Goal: Task Accomplishment & Management: Complete application form

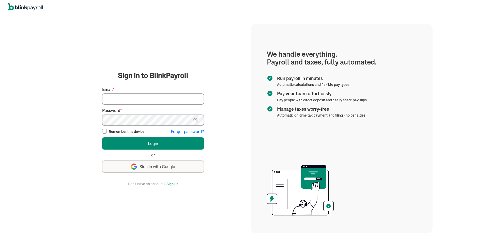
click at [155, 100] on input "Email *" at bounding box center [153, 98] width 102 height 11
click at [146, 99] on input "Email *" at bounding box center [153, 98] width 102 height 11
type input "mitchell.j.vargas@gmail.com"
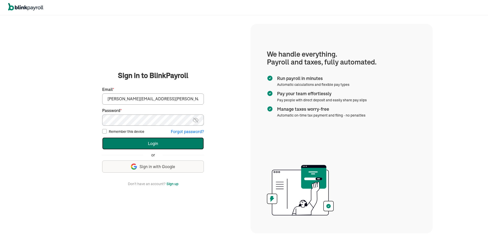
click at [148, 138] on button "Login" at bounding box center [153, 143] width 102 height 12
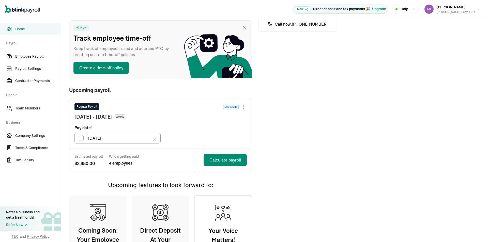
scroll to position [51, 0]
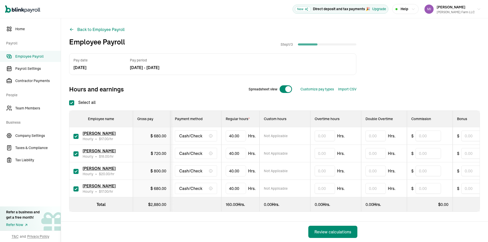
click at [285, 88] on div at bounding box center [285, 89] width 13 height 8
checkbox input "false"
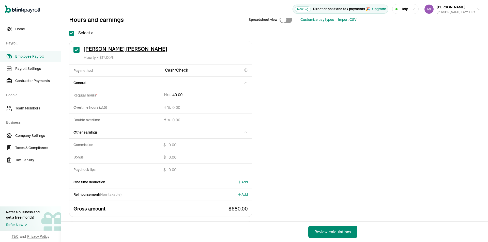
scroll to position [51, 0]
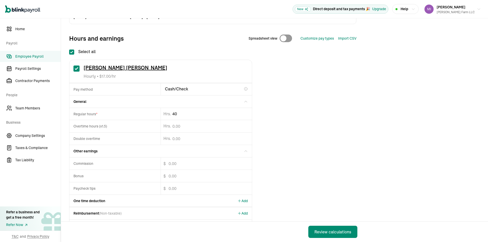
type input "4"
type input "30.55"
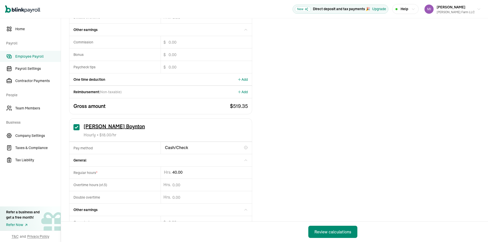
scroll to position [178, 0]
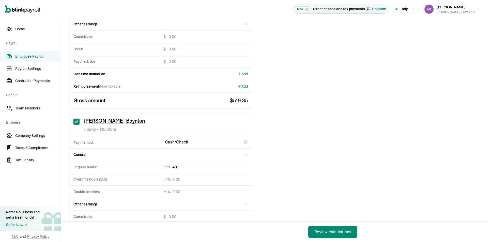
drag, startPoint x: 170, startPoint y: 169, endPoint x: 154, endPoint y: 172, distance: 15.8
click at [159, 172] on div "Regular hours * 40 Hrs." at bounding box center [160, 167] width 182 height 12
type input "20"
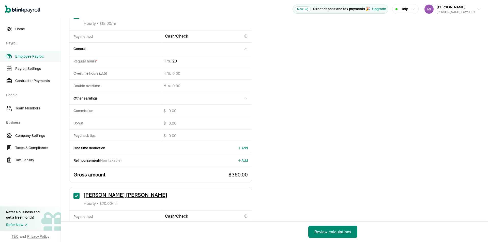
scroll to position [330, 0]
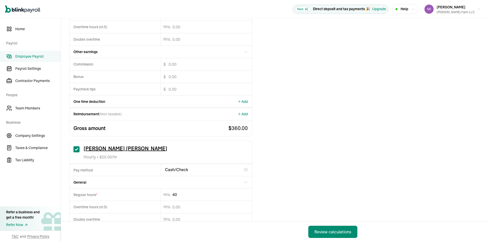
drag, startPoint x: 97, startPoint y: 213, endPoint x: 82, endPoint y: 216, distance: 15.5
type input "4"
type input "29.5"
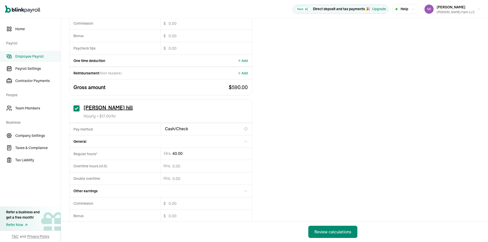
scroll to position [559, 0]
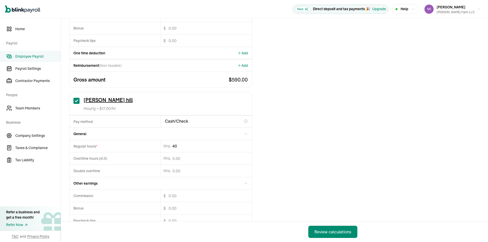
drag, startPoint x: 185, startPoint y: 145, endPoint x: 132, endPoint y: 156, distance: 54.4
click at [135, 154] on div "Regular hours * 40 Hrs. Overtime hours (x1.5) Hrs. Double overtime Hrs." at bounding box center [160, 158] width 182 height 37
type input "33.17"
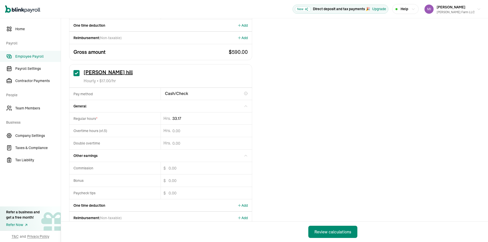
scroll to position [613, 0]
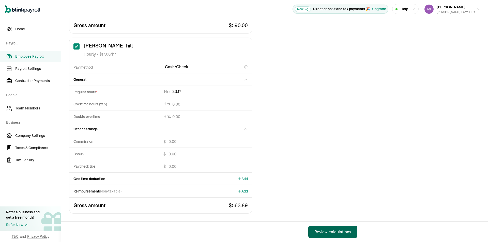
click at [341, 230] on div "Review calculations" at bounding box center [332, 232] width 37 height 6
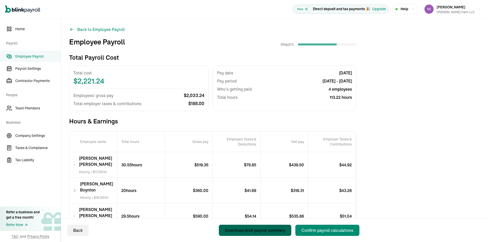
click at [276, 235] on button "Download draft payroll summary" at bounding box center [255, 230] width 72 height 11
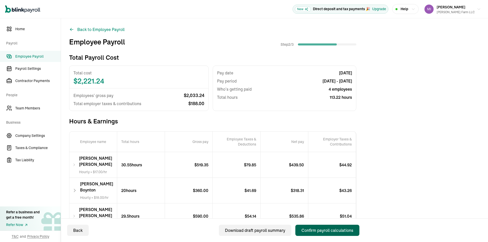
click at [337, 230] on div "Confirm payroll calculations" at bounding box center [327, 230] width 52 height 6
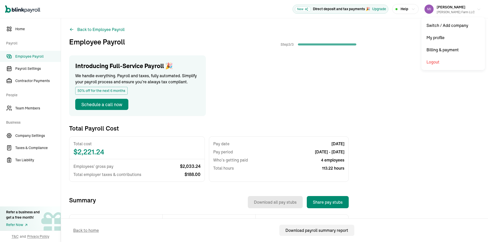
click at [473, 10] on button "Mitchell vargas Vargas Farm LLC" at bounding box center [452, 9] width 60 height 13
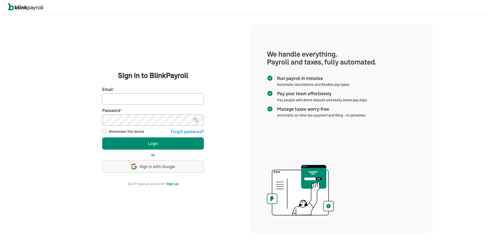
click at [182, 98] on input "Email *" at bounding box center [153, 98] width 102 height 11
type input "[EMAIL_ADDRESS][DOMAIN_NAME]"
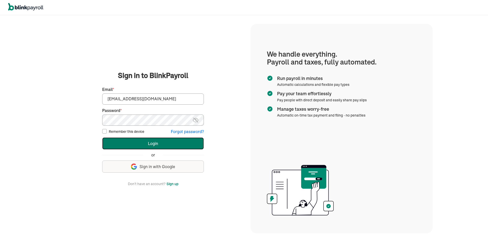
click at [158, 146] on button "Login" at bounding box center [153, 143] width 102 height 12
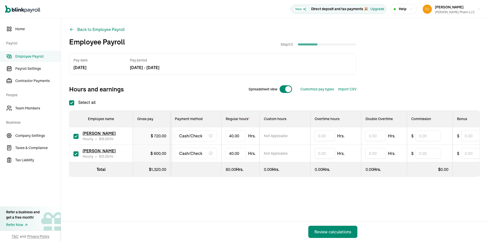
click at [282, 89] on div at bounding box center [285, 89] width 13 height 8
checkbox input "false"
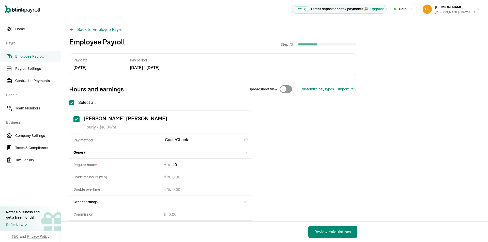
drag, startPoint x: 150, startPoint y: 164, endPoint x: 122, endPoint y: 161, distance: 28.1
type input "4"
type input "25.35"
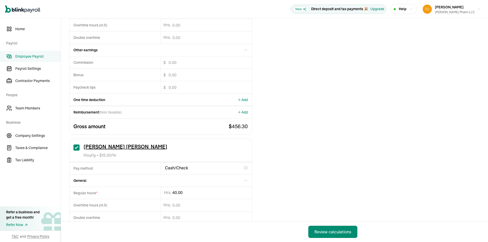
scroll to position [152, 0]
type input "4"
type input "25.35"
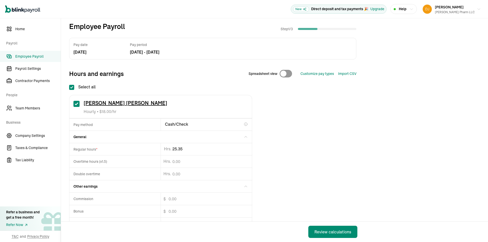
scroll to position [0, 0]
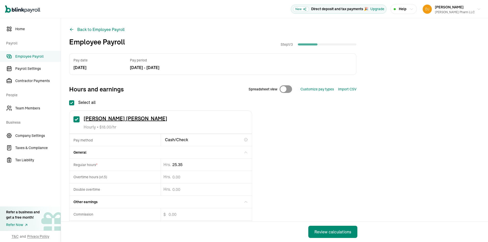
drag, startPoint x: 177, startPoint y: 162, endPoint x: 121, endPoint y: 180, distance: 58.3
click at [147, 170] on div "Regular hours * 25.35 Hrs." at bounding box center [160, 165] width 182 height 12
type input "36.9"
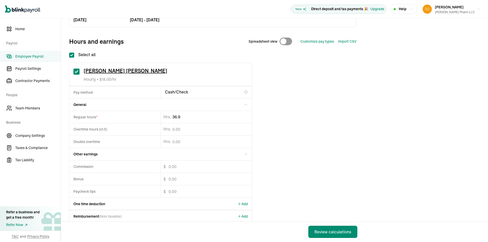
scroll to position [76, 0]
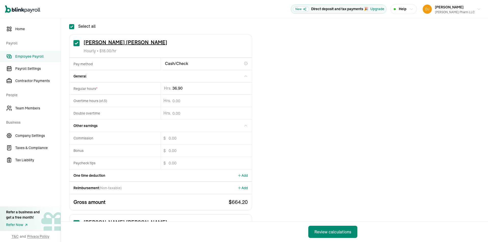
click at [112, 173] on div "One time deduction Add" at bounding box center [160, 175] width 182 height 12
click at [250, 172] on div "One time deduction Add" at bounding box center [160, 175] width 182 height 12
click at [246, 175] on span "Add" at bounding box center [242, 175] width 10 height 5
click at [136, 181] on div "One time deduction Add" at bounding box center [160, 175] width 182 height 12
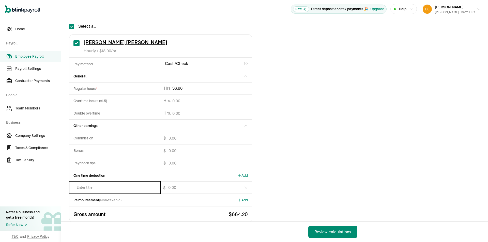
click at [113, 186] on input "text" at bounding box center [114, 188] width 91 height 12
type input "state tax"
click at [181, 185] on input "$" at bounding box center [202, 188] width 83 height 12
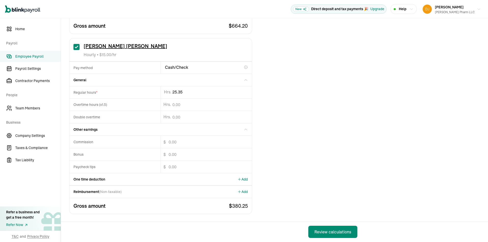
scroll to position [265, 0]
type input "10"
click at [339, 236] on button "Review calculations" at bounding box center [332, 232] width 49 height 12
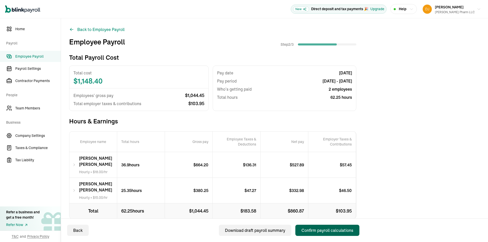
click at [333, 230] on div "Confirm payroll calculations" at bounding box center [327, 230] width 52 height 6
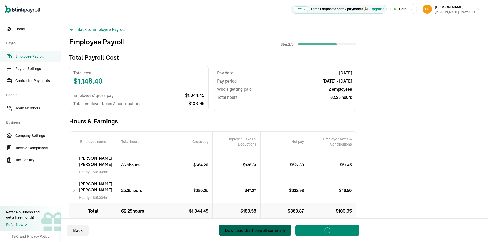
click at [266, 235] on button "Download draft payroll summary" at bounding box center [255, 230] width 72 height 11
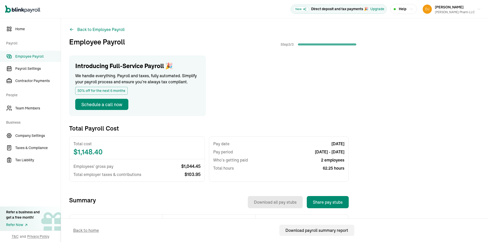
click at [428, 99] on div "Introducing Full-Service Payroll 🎉 We handle everything. Payroll and taxes, ful…" at bounding box center [274, 177] width 411 height 244
